Goal: Transaction & Acquisition: Purchase product/service

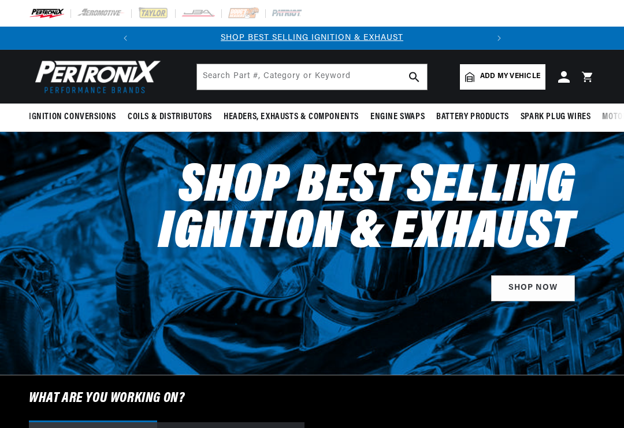
click at [511, 75] on span "Add my vehicle" at bounding box center [510, 76] width 60 height 11
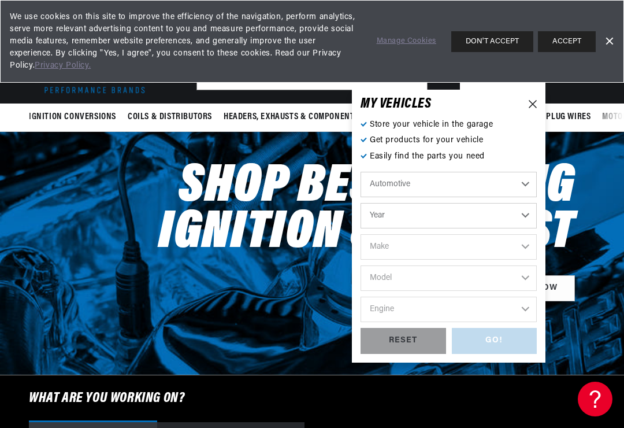
scroll to position [0, 350]
click at [529, 216] on select "Year 2024 2023 2022 2021 2020 2019 2018 2017 2016 2015 2014 2013 2012 2011 2010…" at bounding box center [449, 215] width 176 height 25
select select "1968"
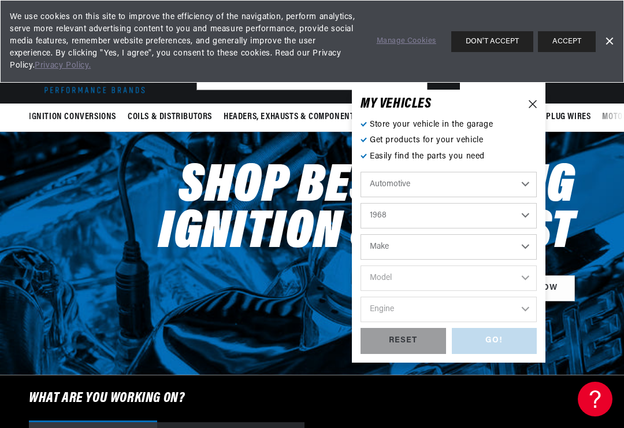
click at [529, 245] on select "Make Alfa Romeo American Motors Aston Martin Austin Austin Healey Avanti Bentle…" at bounding box center [449, 246] width 176 height 25
select select "Chevrolet"
click at [529, 276] on select "Model Bel Air Biscayne C10 Pickup C10 Suburban C20 Pickup C20 Suburban C30 Pick…" at bounding box center [449, 277] width 176 height 25
select select "Camaro"
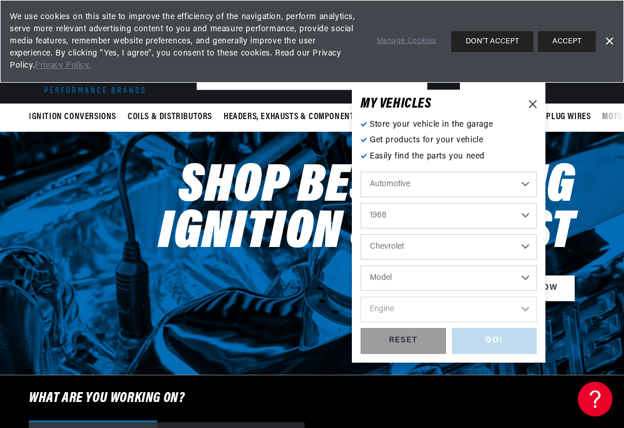
select select "Camaro"
click at [528, 304] on select "Engine 6.6L 230cid / 3.8L 250cid / 4.1L 302cid / 4.9L 305cid / 5.0L 307cid / 5.…" at bounding box center [449, 309] width 176 height 25
select select "350cid-5.7L"
click at [507, 339] on div "GO!" at bounding box center [495, 341] width 86 height 26
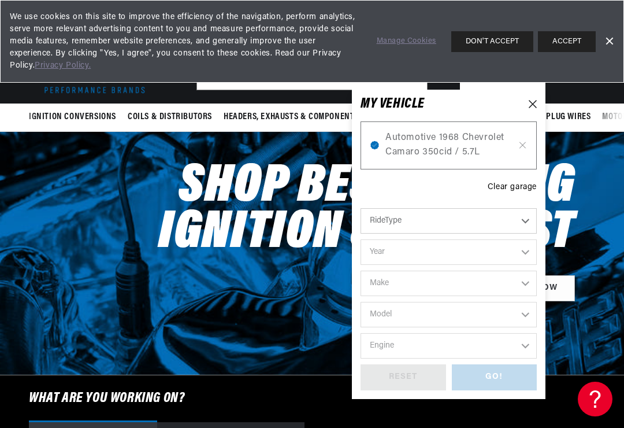
select select "1968"
select select "Chevrolet"
select select "Camaro"
select select "350cid-5.7L"
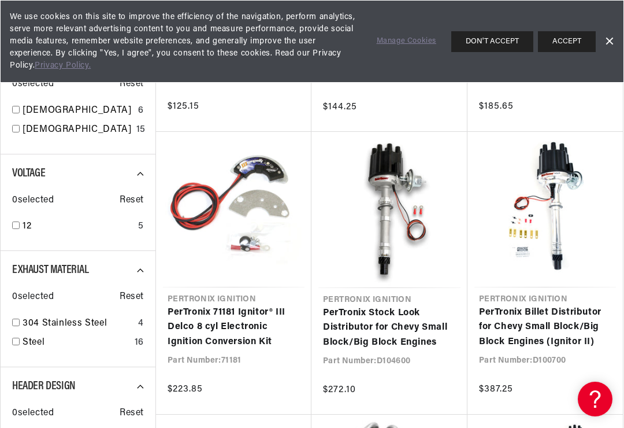
click at [383, 306] on link "PerTronix Stock Look Distributor for Chevy Small Block/Big Block Engines" at bounding box center [389, 328] width 133 height 45
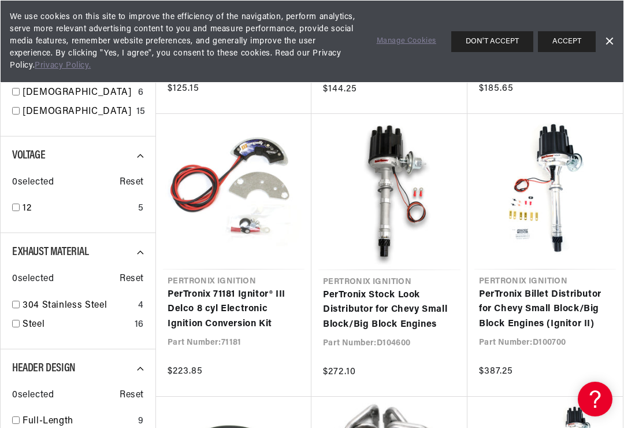
click at [613, 39] on link "Dismiss Banner" at bounding box center [609, 41] width 17 height 17
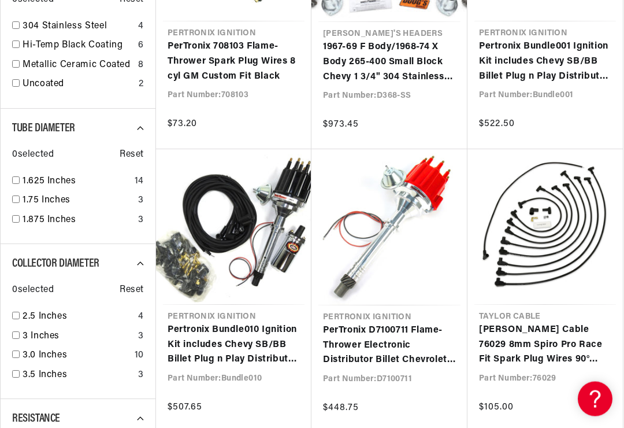
scroll to position [0, 0]
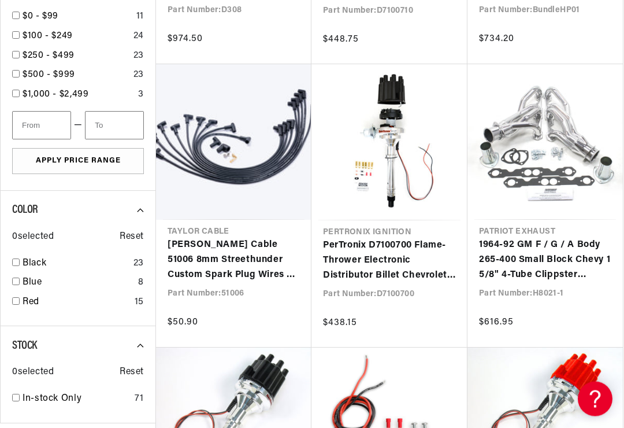
scroll to position [1879, 0]
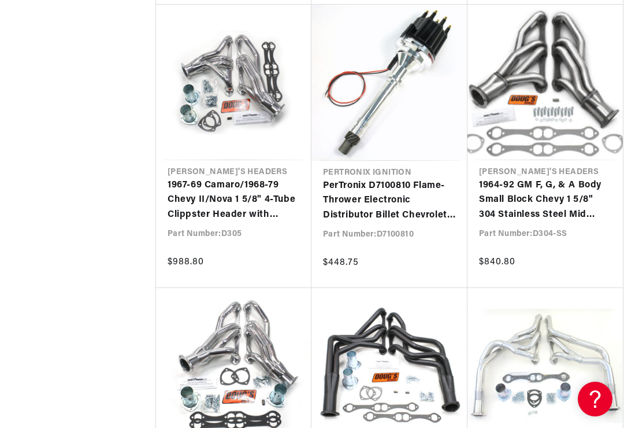
scroll to position [2802, 0]
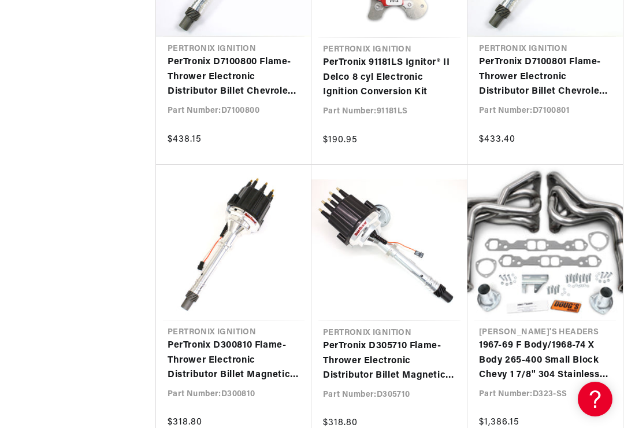
scroll to position [2341, 0]
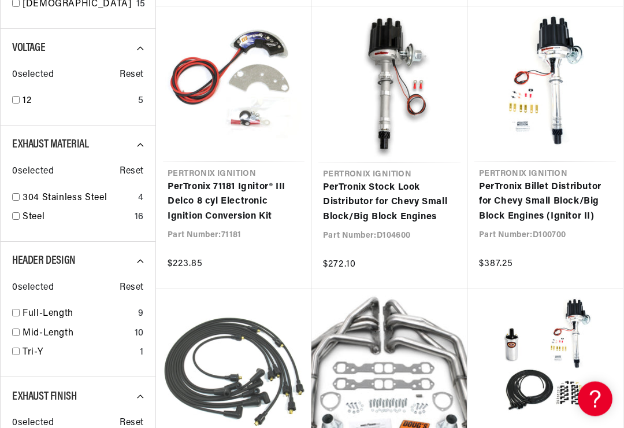
scroll to position [495, 0]
click at [384, 198] on link "PerTronix Stock Look Distributor for Chevy Small Block/Big Block Engines" at bounding box center [389, 202] width 133 height 45
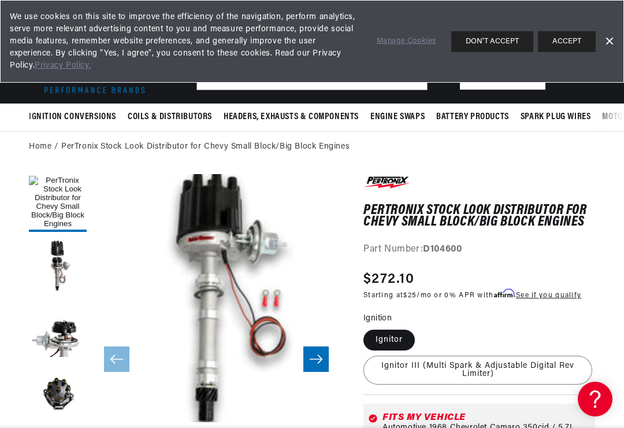
click at [56, 391] on button "Load image 4 in gallery view" at bounding box center [58, 394] width 58 height 58
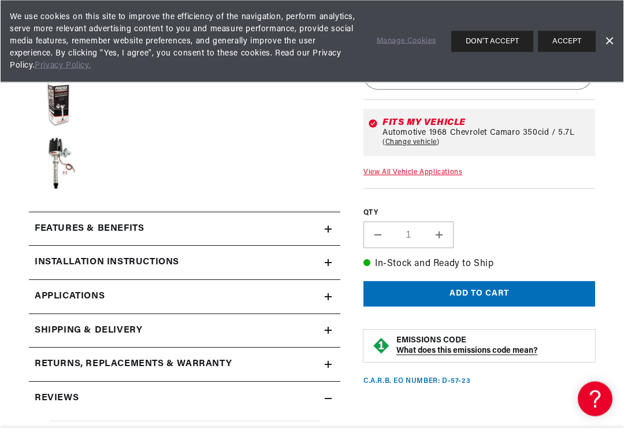
scroll to position [365, 0]
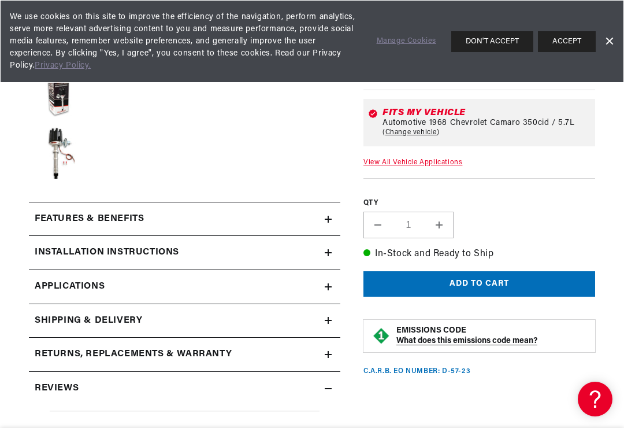
click at [261, 214] on div "Features & Benefits" at bounding box center [177, 219] width 296 height 15
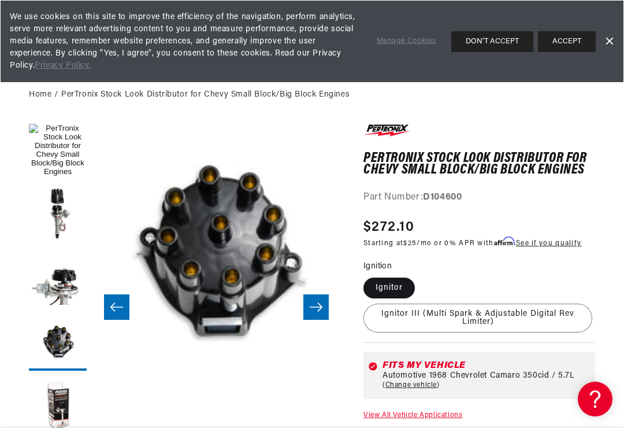
scroll to position [50, 0]
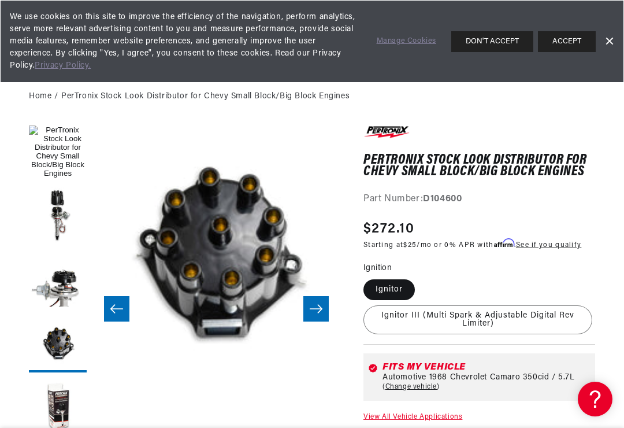
click at [57, 146] on button "Load image 1 in gallery view" at bounding box center [58, 153] width 58 height 58
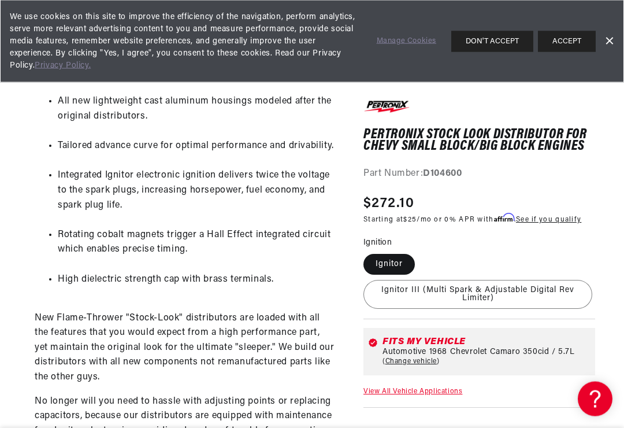
scroll to position [0, 0]
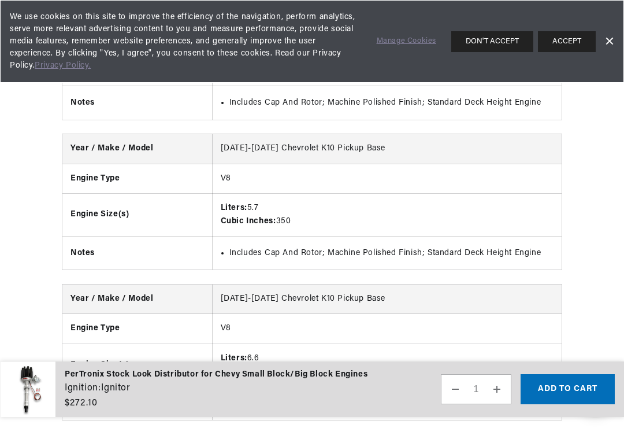
scroll to position [9162, 0]
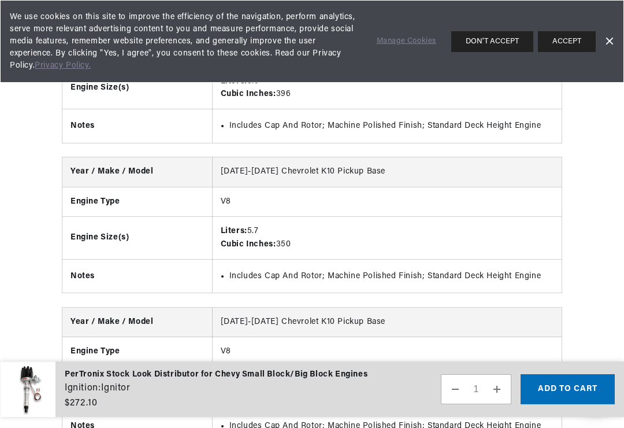
click at [612, 36] on link "Dismiss Banner" at bounding box center [609, 41] width 17 height 17
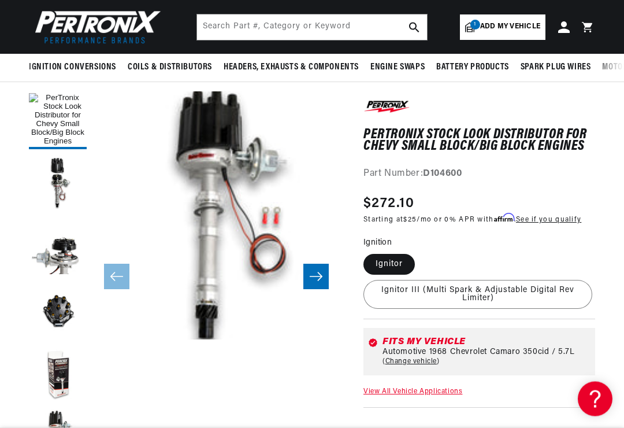
scroll to position [0, 0]
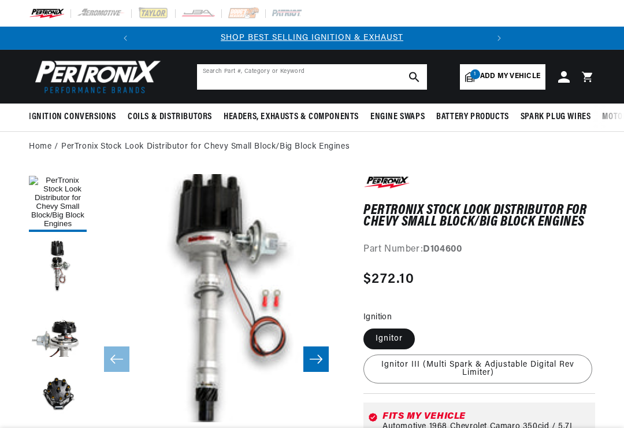
click at [291, 79] on input "text" at bounding box center [312, 76] width 230 height 25
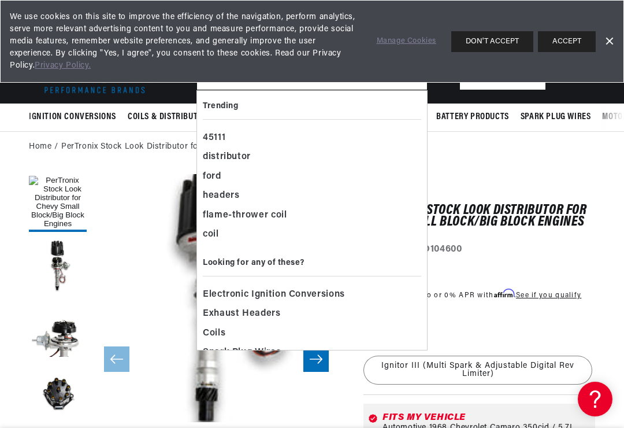
scroll to position [0, 121]
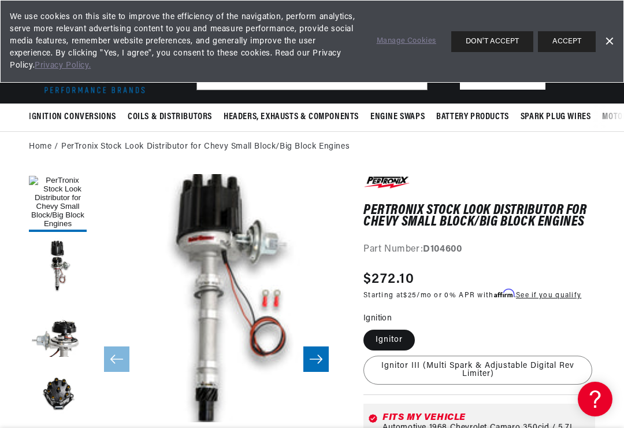
click at [612, 44] on link "Dismiss Banner" at bounding box center [609, 41] width 17 height 17
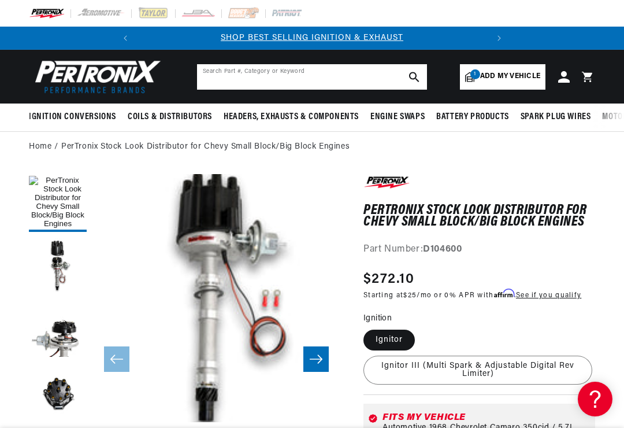
click at [276, 77] on input "text" at bounding box center [312, 76] width 230 height 25
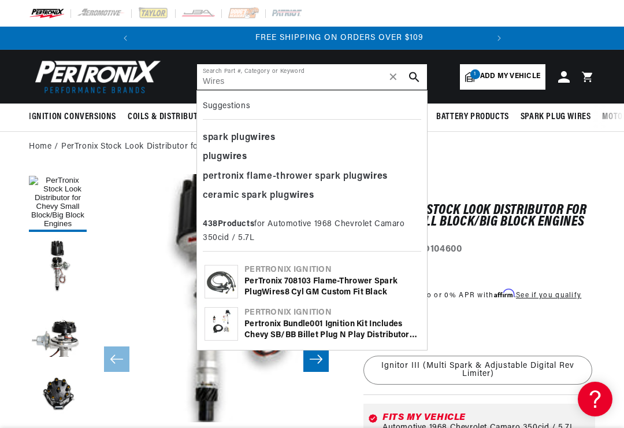
scroll to position [0, 350]
type input "Wires"
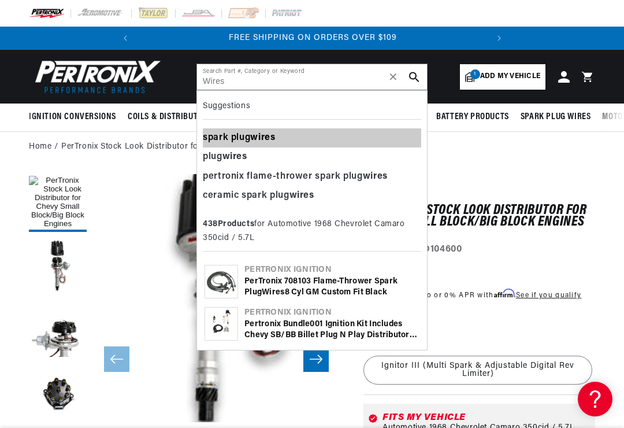
click at [272, 135] on b "wires" at bounding box center [262, 137] width 25 height 9
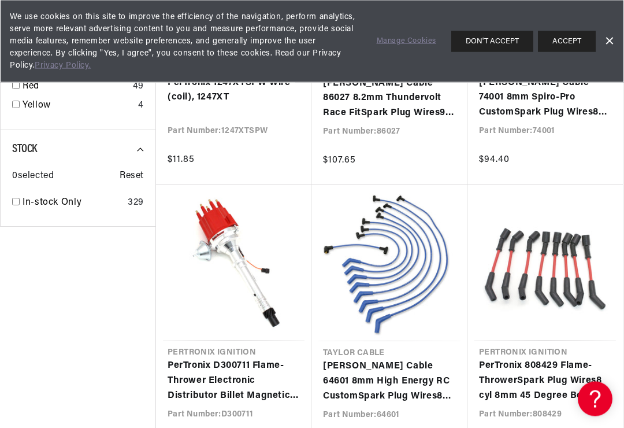
scroll to position [1966, 0]
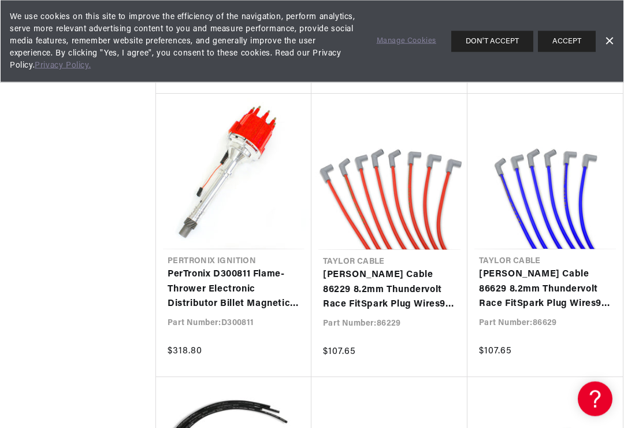
scroll to position [0, 350]
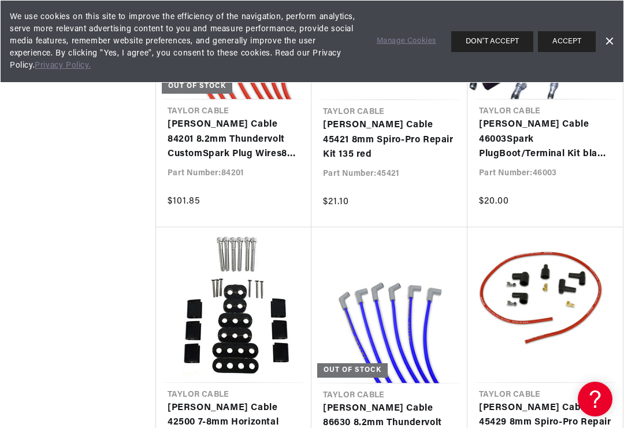
scroll to position [7677, 0]
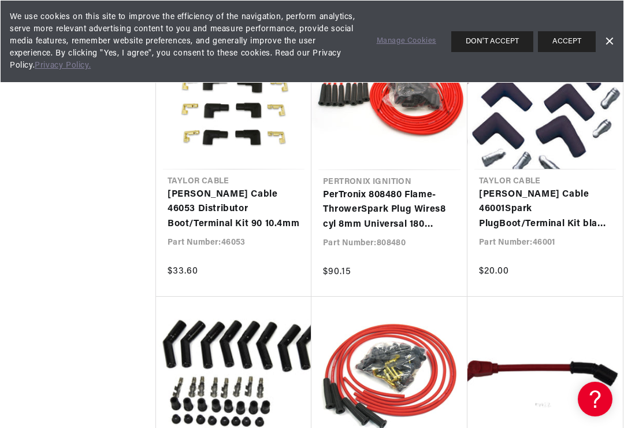
scroll to position [0, 350]
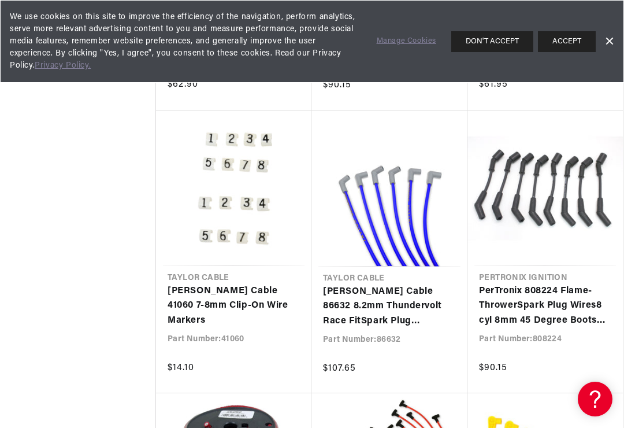
scroll to position [14554, 0]
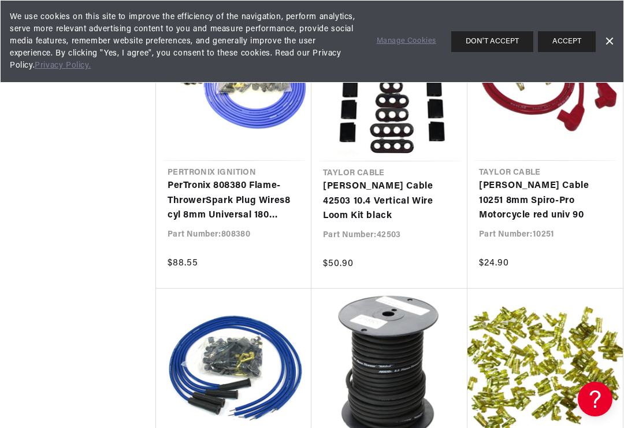
click at [613, 33] on link "Dismiss Banner" at bounding box center [609, 41] width 17 height 17
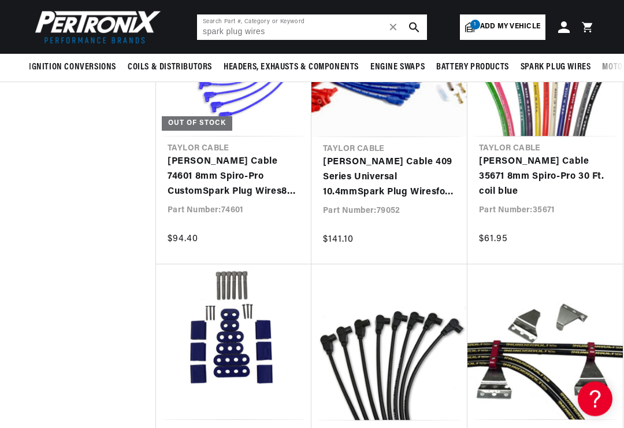
click at [315, 28] on input "spark plug wires" at bounding box center [312, 26] width 230 height 25
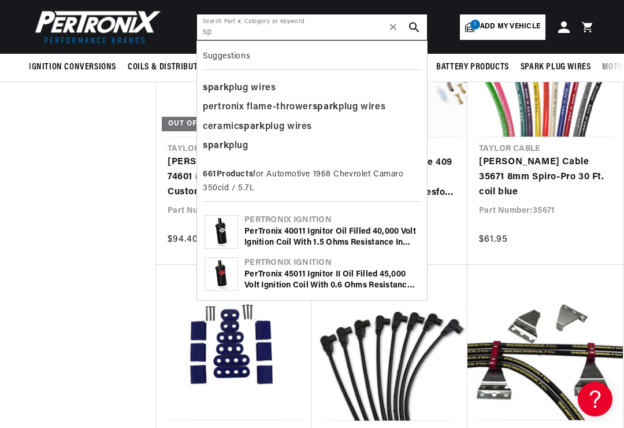
type input "s"
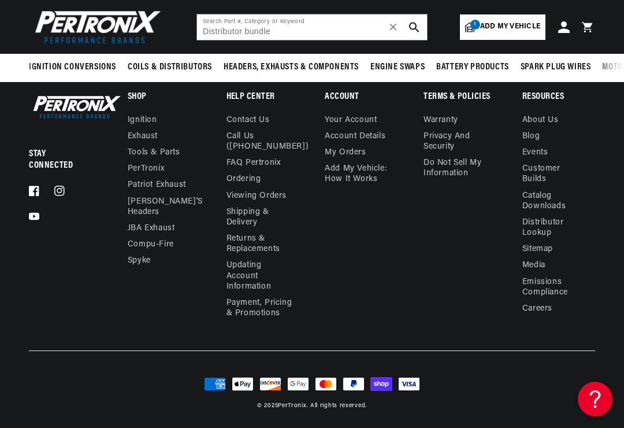
scroll to position [0, 350]
click at [412, 24] on icon "search button" at bounding box center [414, 27] width 10 height 10
click at [308, 37] on input "Distributor bundle" at bounding box center [312, 26] width 230 height 25
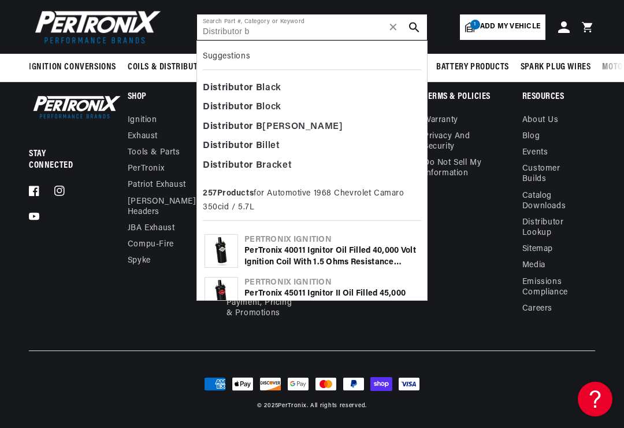
scroll to position [0, 0]
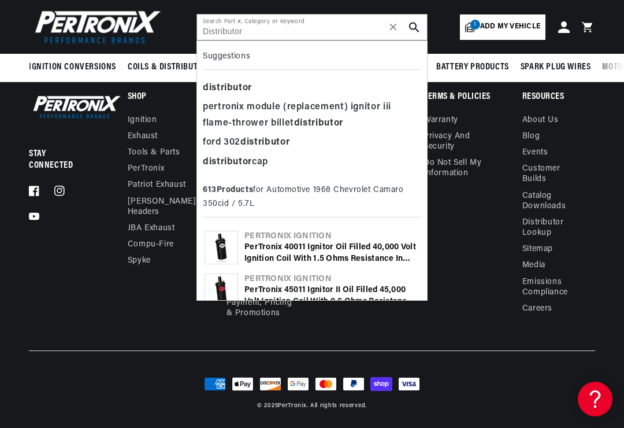
click at [417, 24] on icon "search button" at bounding box center [414, 27] width 10 height 10
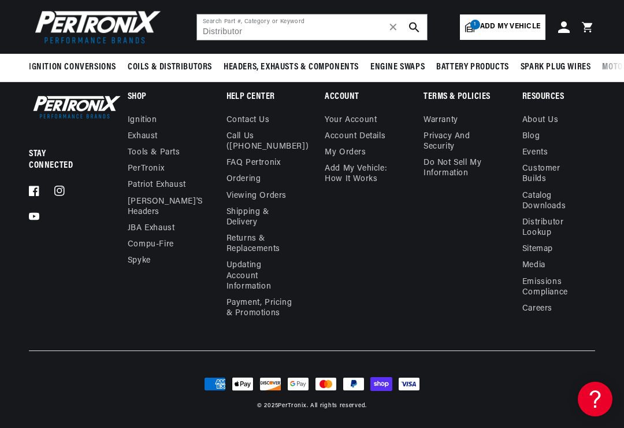
type input "Distributor"
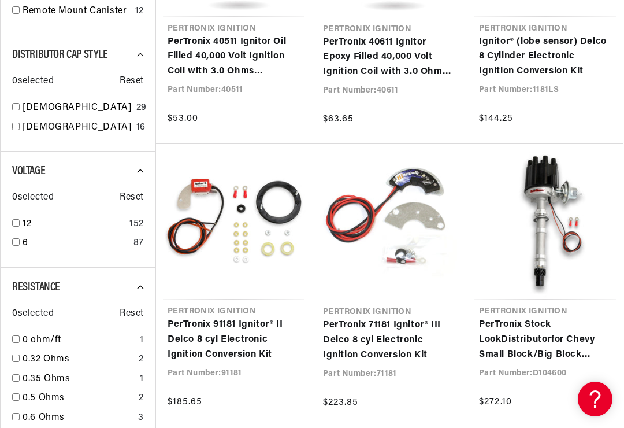
scroll to position [0, 350]
click at [552, 317] on link "PerTronix Stock Look Distributor for Chevy Small Block/Big Block Engines" at bounding box center [545, 339] width 132 height 45
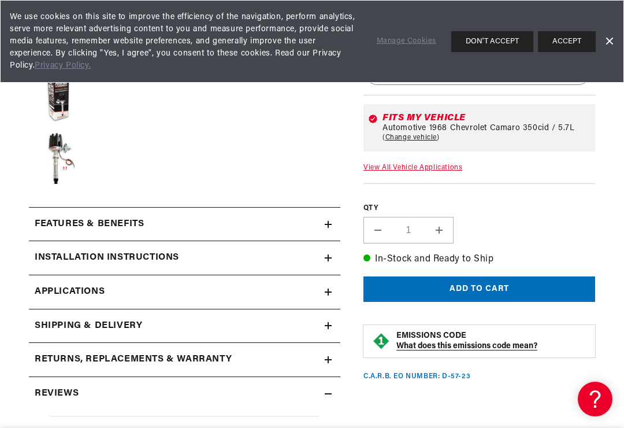
click at [613, 35] on link "Dismiss Banner" at bounding box center [609, 41] width 17 height 17
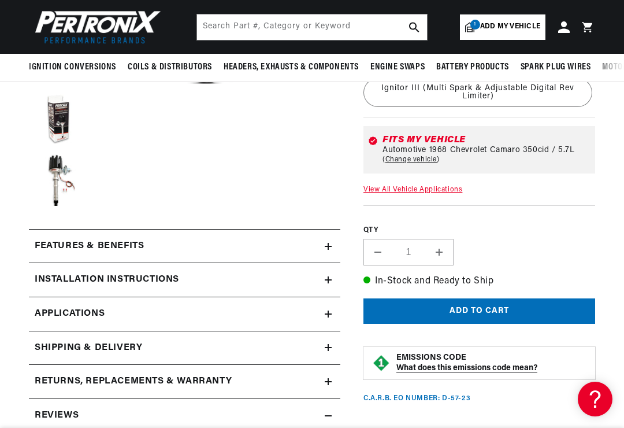
click at [265, 283] on div "Installation instructions" at bounding box center [177, 279] width 296 height 15
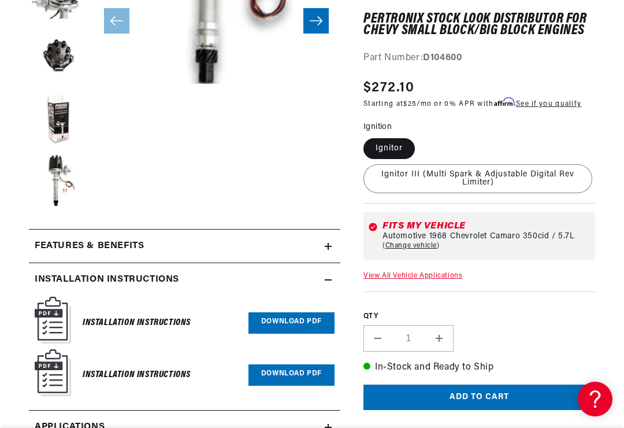
scroll to position [536, 0]
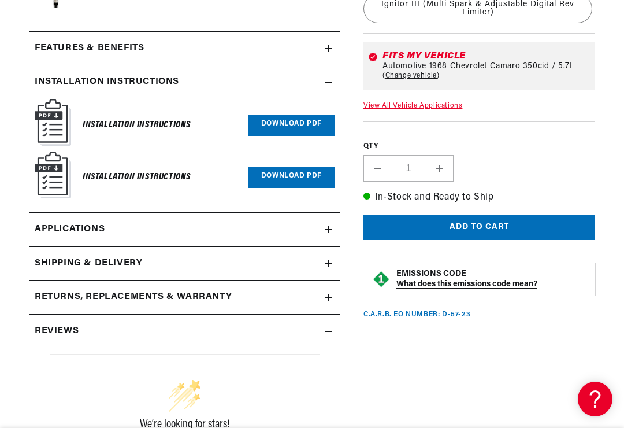
click at [288, 228] on link "Applications" at bounding box center [185, 230] width 312 height 34
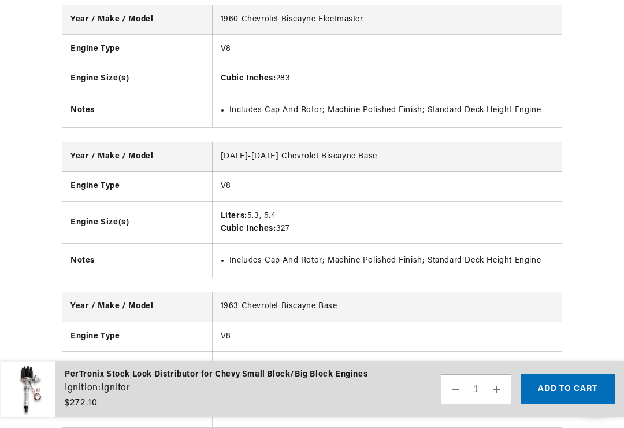
scroll to position [0, 350]
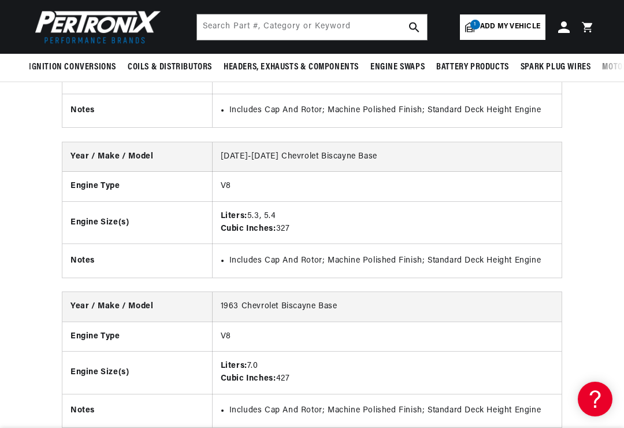
scroll to position [554, 0]
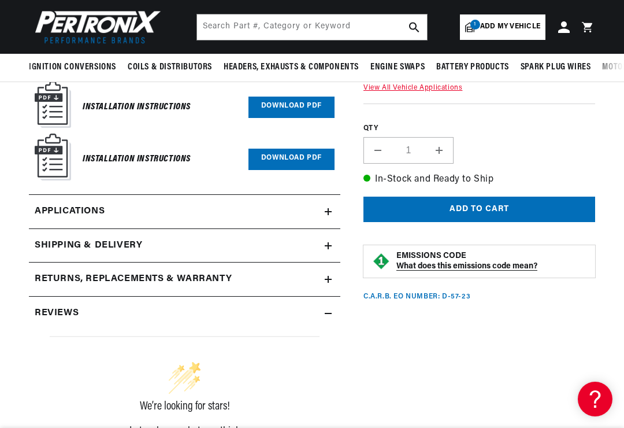
click at [227, 312] on div "Reviews" at bounding box center [177, 313] width 296 height 15
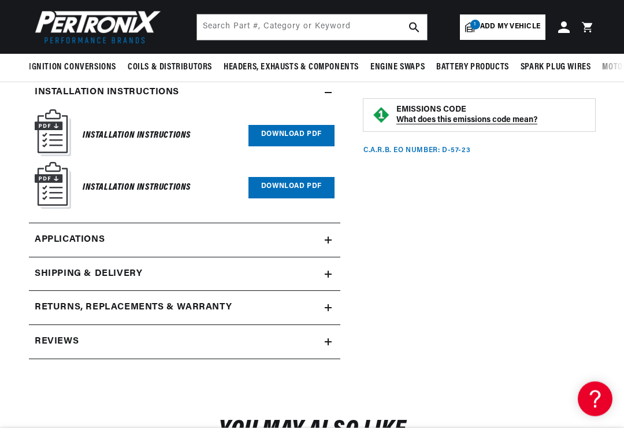
scroll to position [490, 0]
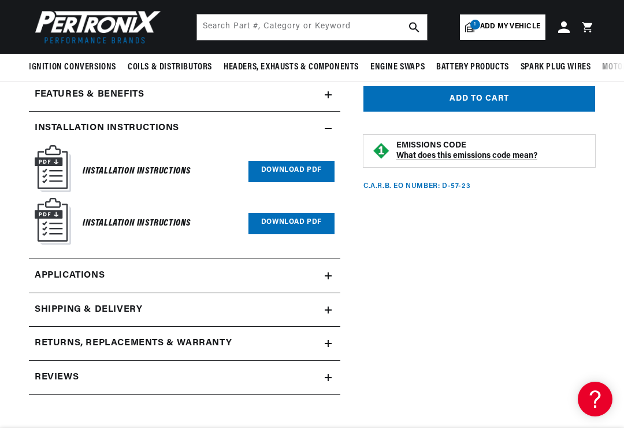
click at [287, 370] on div "Reviews" at bounding box center [177, 377] width 296 height 15
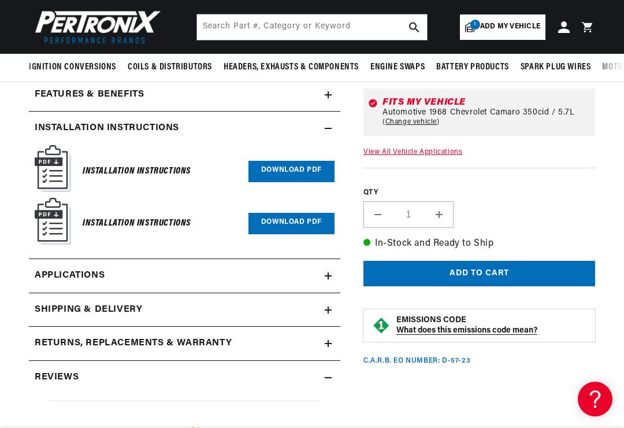
scroll to position [0, 350]
click at [58, 375] on h2 "Reviews" at bounding box center [57, 377] width 44 height 15
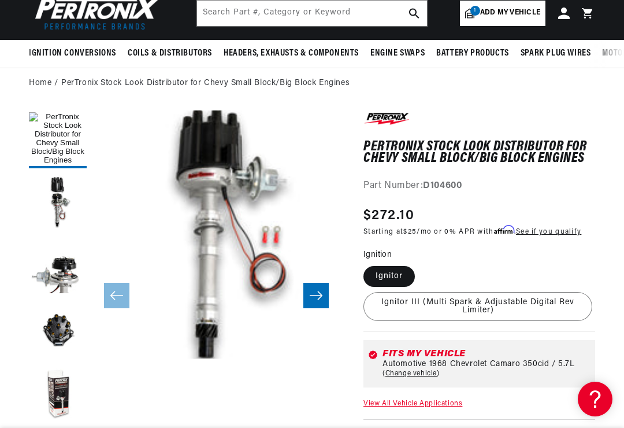
scroll to position [0, 0]
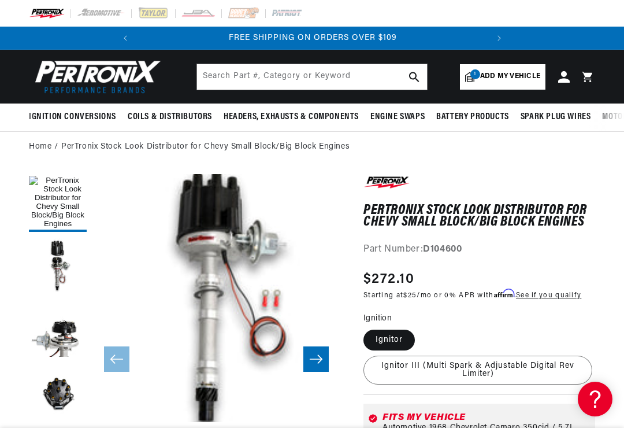
click at [67, 389] on button "Load image 4 in gallery view" at bounding box center [58, 394] width 58 height 58
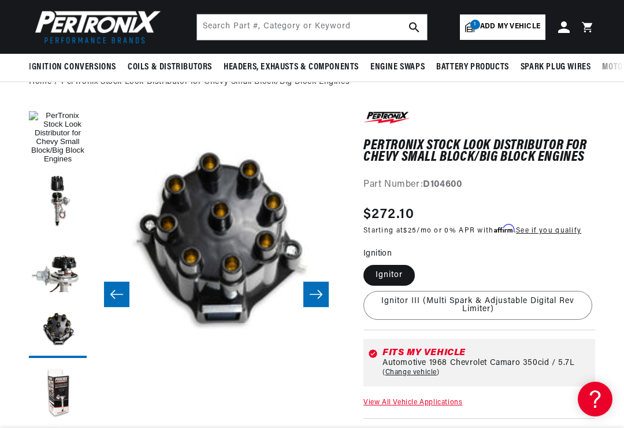
scroll to position [0, 350]
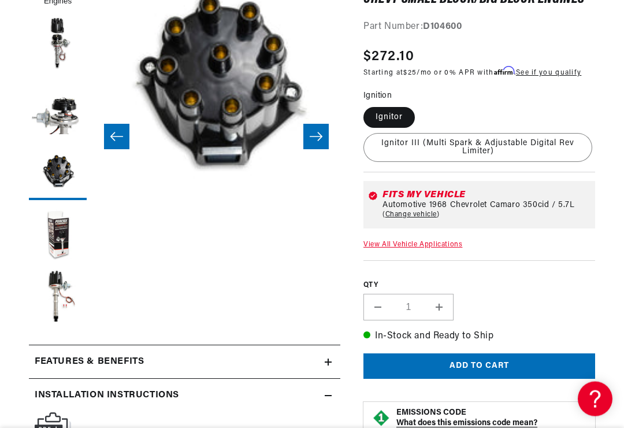
click at [506, 362] on button "Add to cart" at bounding box center [480, 367] width 232 height 26
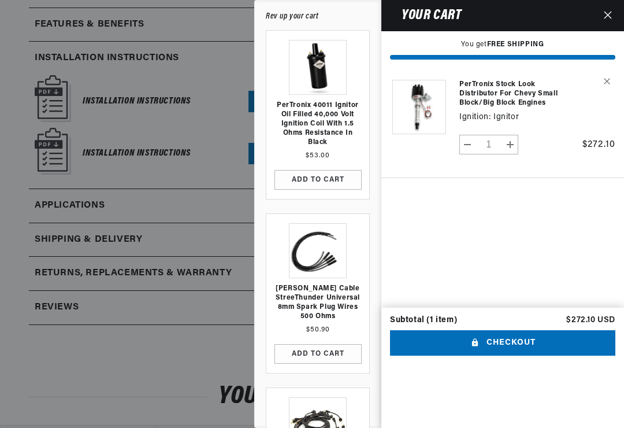
click at [332, 181] on button "ADD TO CART" at bounding box center [318, 180] width 87 height 20
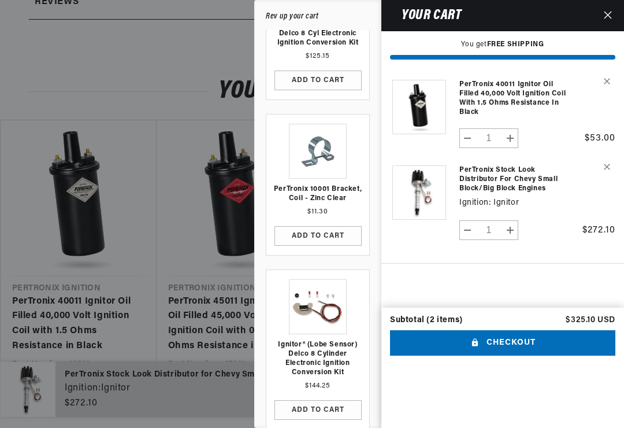
click at [325, 233] on button "ADD TO CART" at bounding box center [318, 236] width 87 height 20
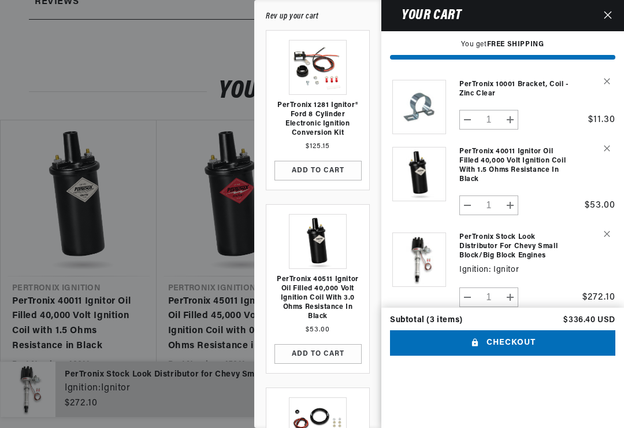
click at [127, 95] on div at bounding box center [312, 214] width 624 height 428
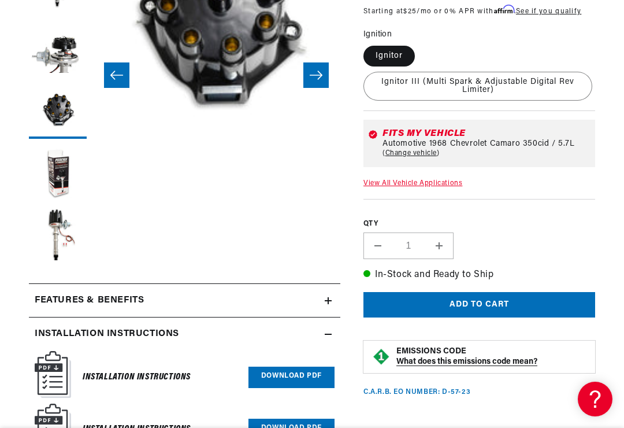
scroll to position [342, 0]
